Goal: Check status: Check status

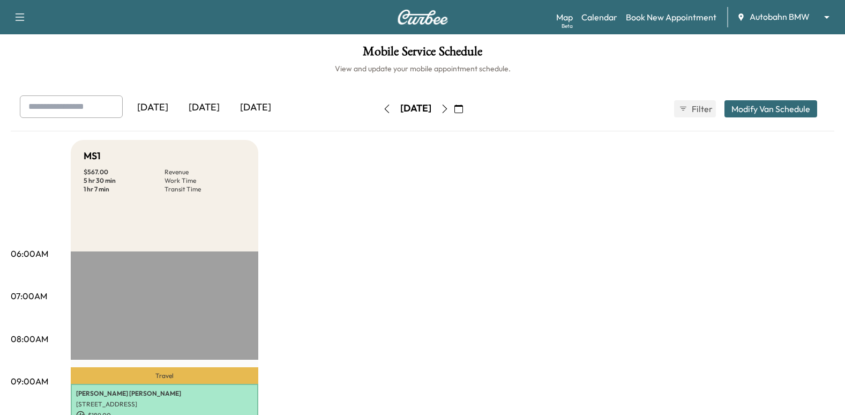
click at [449, 107] on icon "button" at bounding box center [445, 109] width 9 height 9
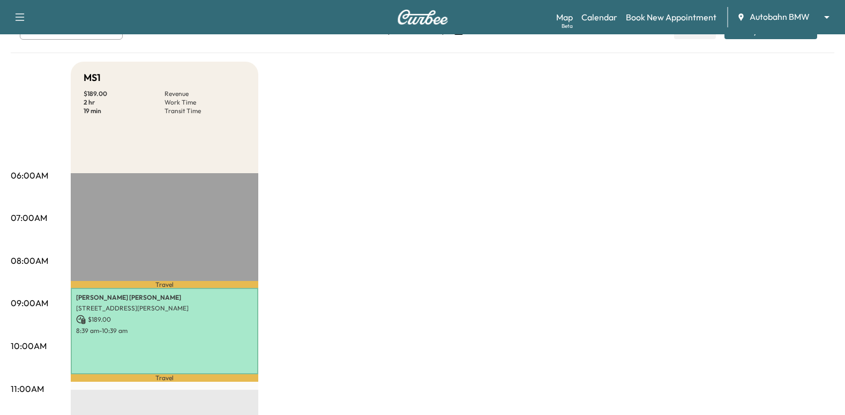
scroll to position [161, 0]
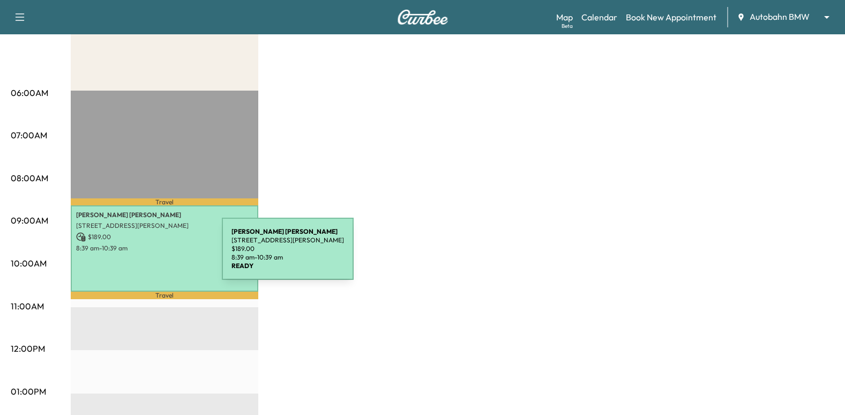
click at [141, 255] on div "[PERSON_NAME] [STREET_ADDRESS][PERSON_NAME] $ 189.00 8:39 am - 10:39 am" at bounding box center [165, 248] width 188 height 87
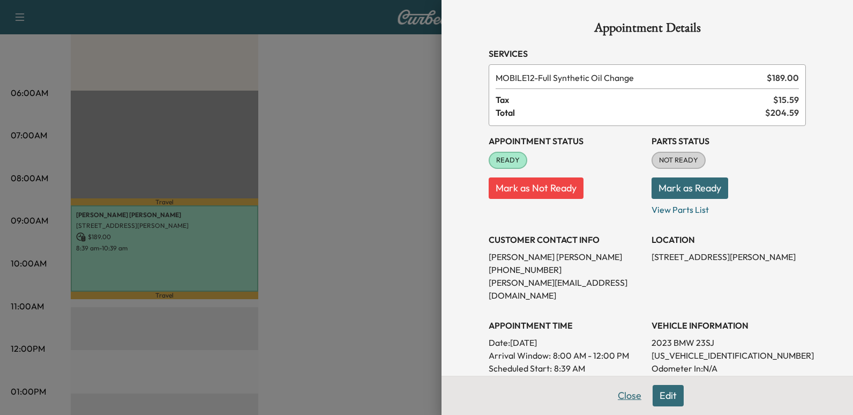
click at [622, 397] on button "Close" at bounding box center [630, 395] width 38 height 21
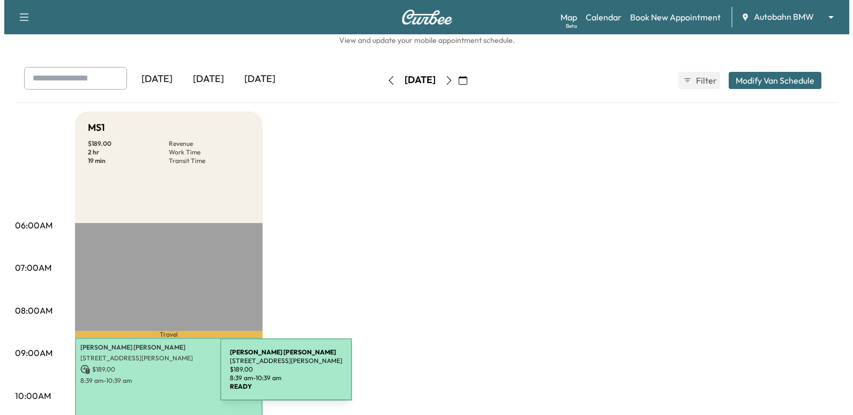
scroll to position [54, 0]
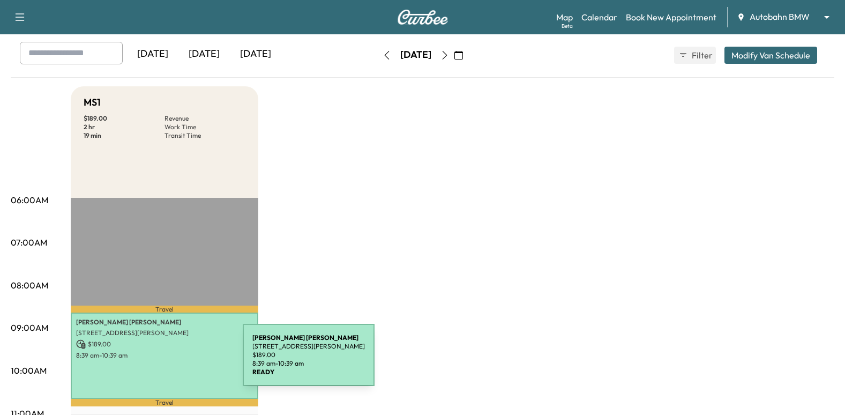
click at [162, 361] on div "[PERSON_NAME] [STREET_ADDRESS][PERSON_NAME] $ 189.00 8:39 am - 10:39 am" at bounding box center [165, 355] width 188 height 87
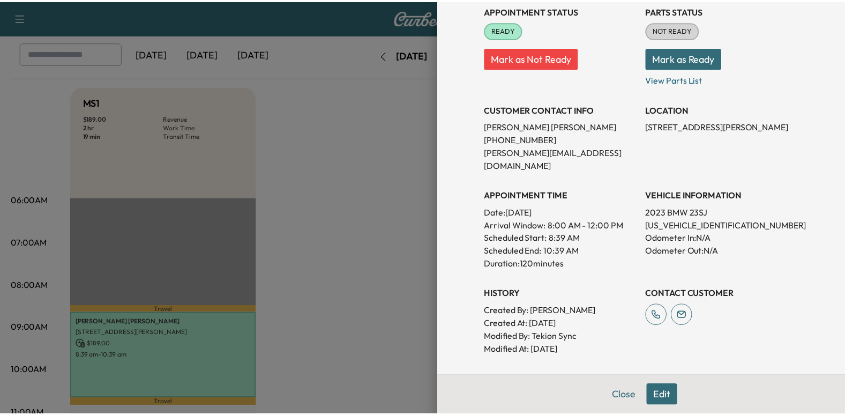
scroll to position [161, 0]
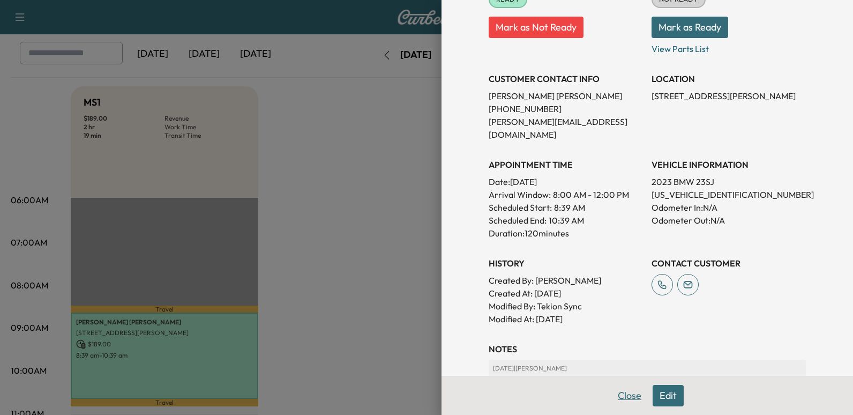
click at [626, 392] on button "Close" at bounding box center [630, 395] width 38 height 21
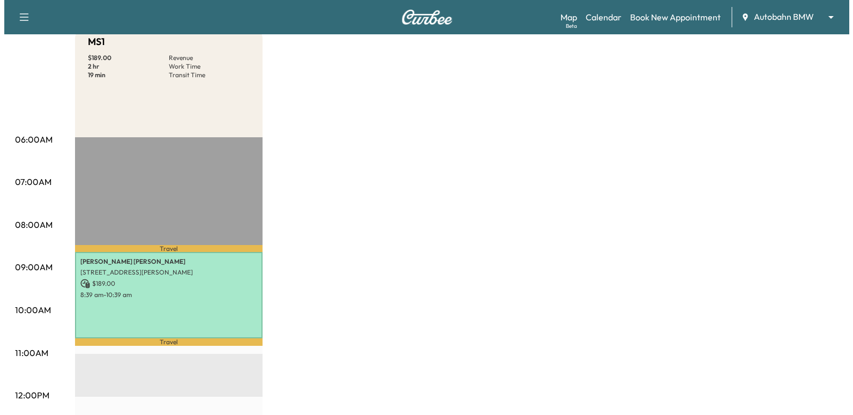
scroll to position [268, 0]
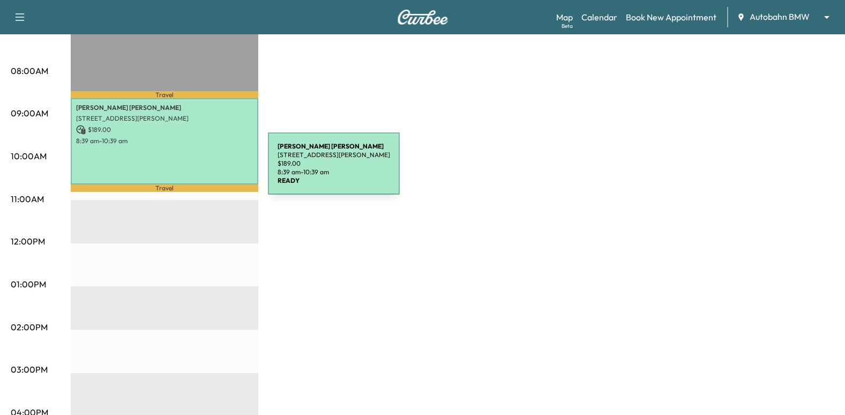
click at [188, 169] on div "[PERSON_NAME] [STREET_ADDRESS][PERSON_NAME] $ 189.00 8:39 am - 10:39 am" at bounding box center [165, 141] width 188 height 87
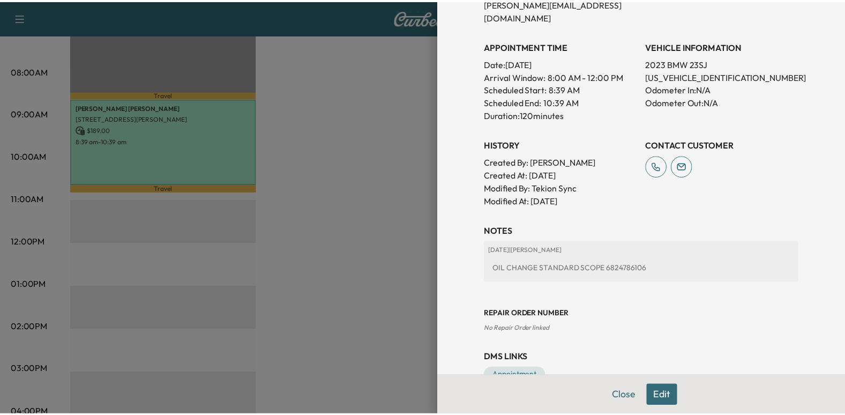
scroll to position [295, 0]
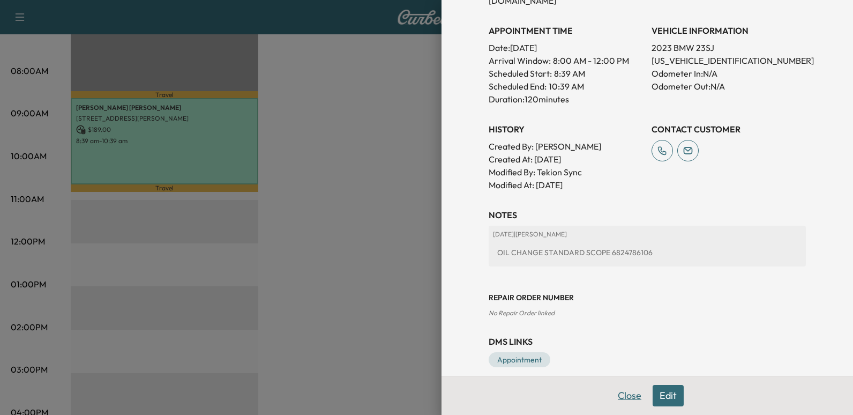
click at [623, 397] on button "Close" at bounding box center [630, 395] width 38 height 21
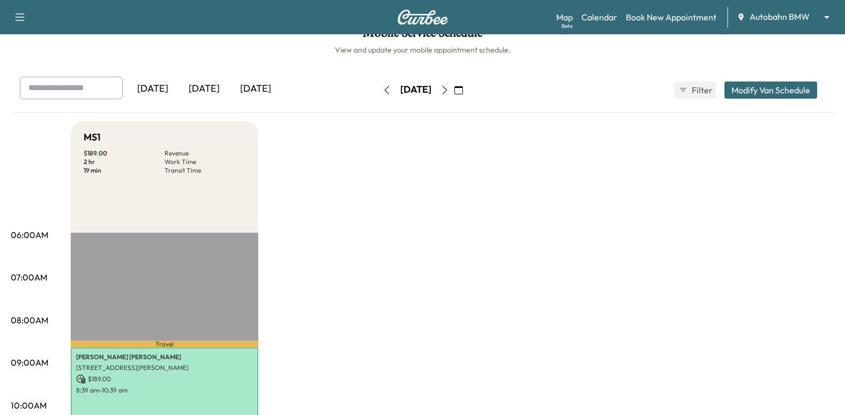
scroll to position [0, 0]
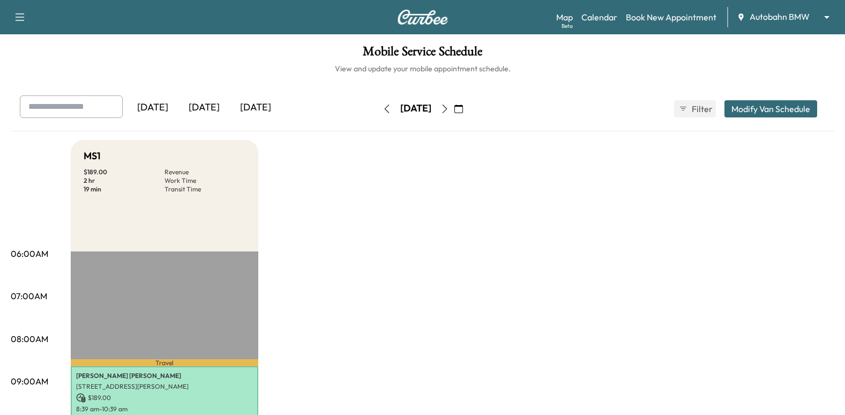
click at [383, 107] on icon "button" at bounding box center [387, 109] width 9 height 9
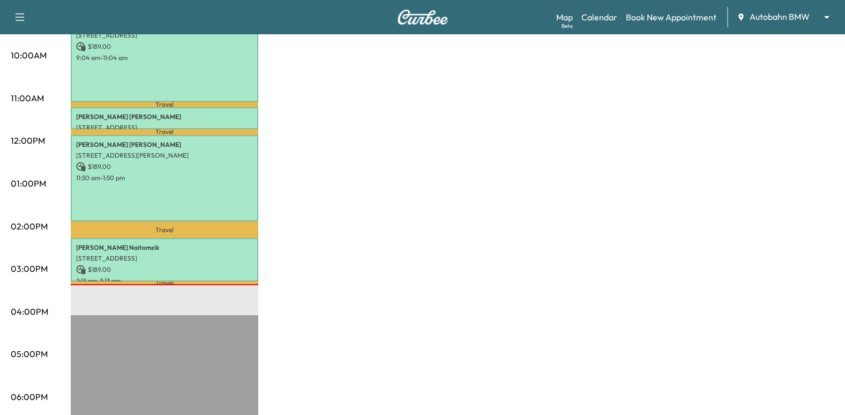
scroll to position [375, 0]
